Goal: Transaction & Acquisition: Purchase product/service

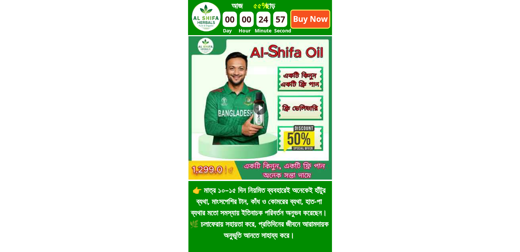
click at [316, 15] on p "Buy Now" at bounding box center [310, 19] width 38 height 17
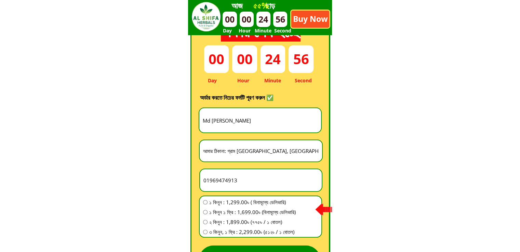
scroll to position [1905, 0]
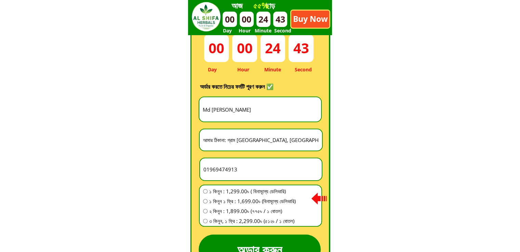
click at [236, 162] on input "01969474913" at bounding box center [261, 170] width 118 height 22
paste input "78146420"
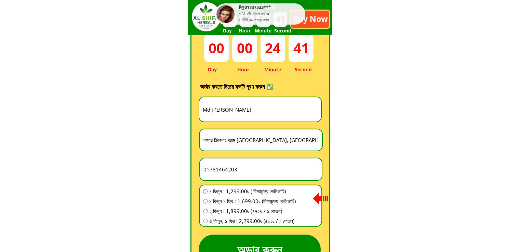
type input "01781464203"
click at [224, 198] on span "১ কিনুন ১ ফ্রি : 1,699.00৳ (বিনামূল্যে ডেলিভারি)" at bounding box center [252, 201] width 87 height 8
radio input "true"
click at [239, 117] on input "Md [PERSON_NAME]" at bounding box center [260, 109] width 118 height 24
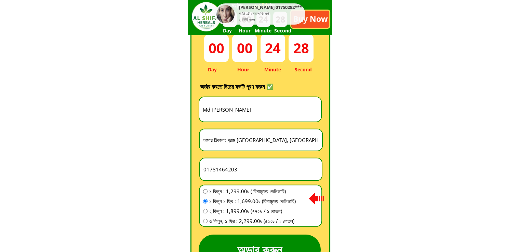
click at [239, 117] on input "Md [PERSON_NAME]" at bounding box center [260, 109] width 118 height 24
paste input "Thobii Kosi"
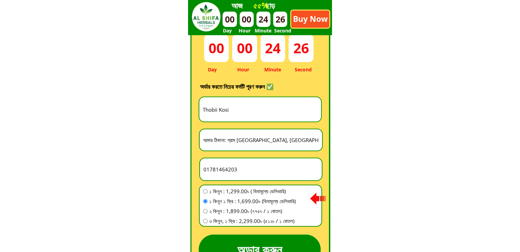
type input "Thobii Kosi"
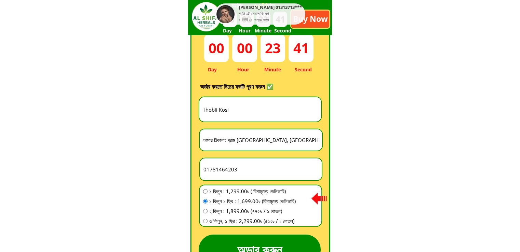
click at [252, 143] on input "আমার ঠিকানা: গ্রাম [GEOGRAPHIC_DATA], [GEOGRAPHIC_DATA], [GEOGRAPHIC_DATA]" at bounding box center [260, 140] width 119 height 21
paste input "“vAlex sI Garda dana, Basail, [GEOGRAPHIC_DATA], [GEOGRAPHIC_DATA].”"
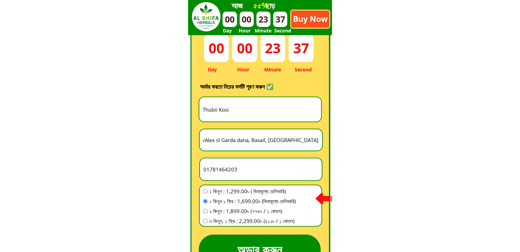
type input "“vAlex sI Garda dana, Basail, [GEOGRAPHIC_DATA], [GEOGRAPHIC_DATA].”"
click at [252, 220] on span "৩ কিনুন, ১ ফ্রি : 2,299.00৳ (৫১২৳ / ১ বোতল)" at bounding box center [252, 221] width 87 height 8
radio input "true"
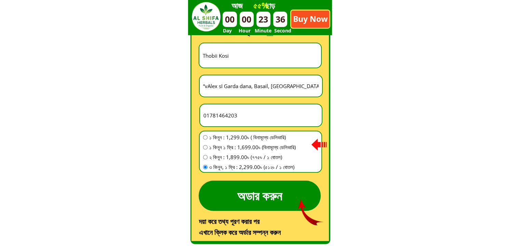
scroll to position [1974, 0]
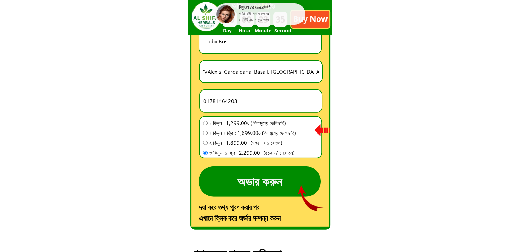
click at [271, 186] on p "অডার করুন" at bounding box center [260, 182] width 122 height 30
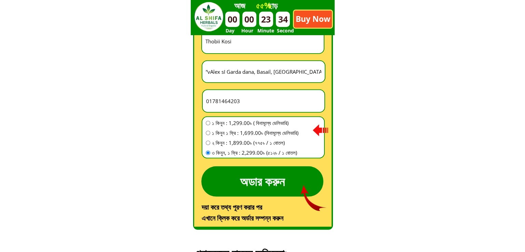
scroll to position [0, 0]
